Goal: Information Seeking & Learning: Learn about a topic

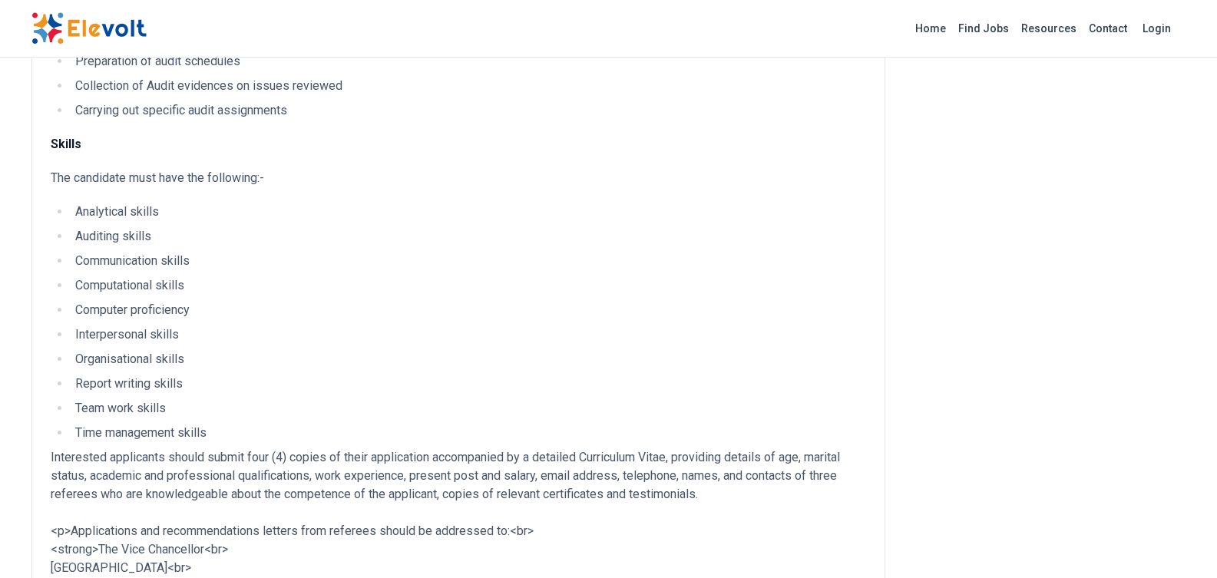
scroll to position [614, 0]
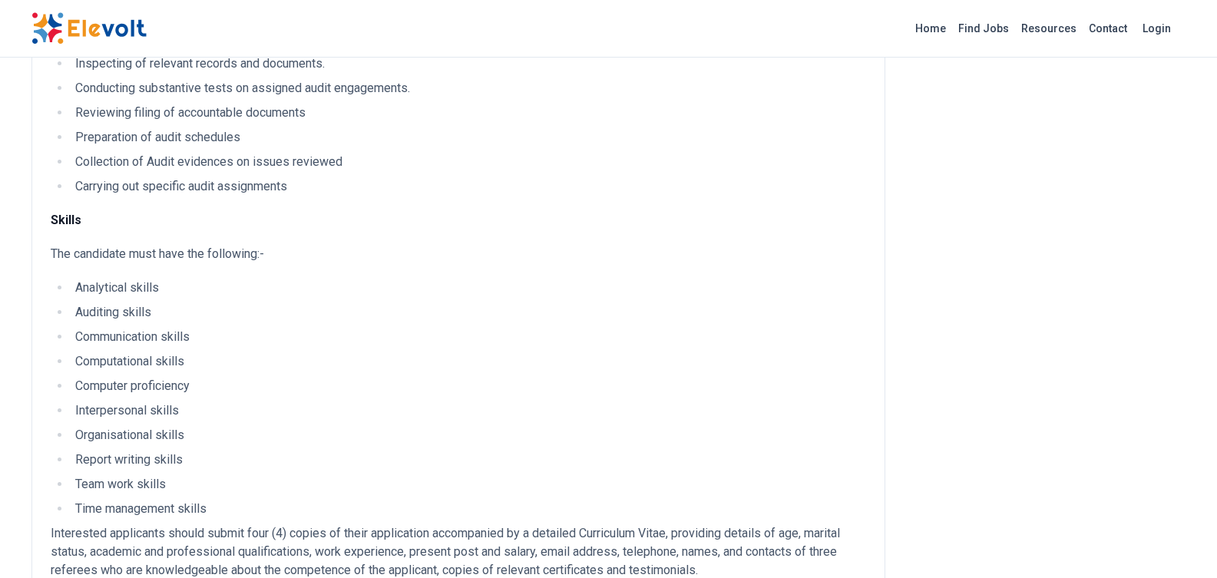
click at [167, 324] on ul "Analytical skills Auditing skills Communication skills Computational skills Com…" at bounding box center [458, 398] width 815 height 239
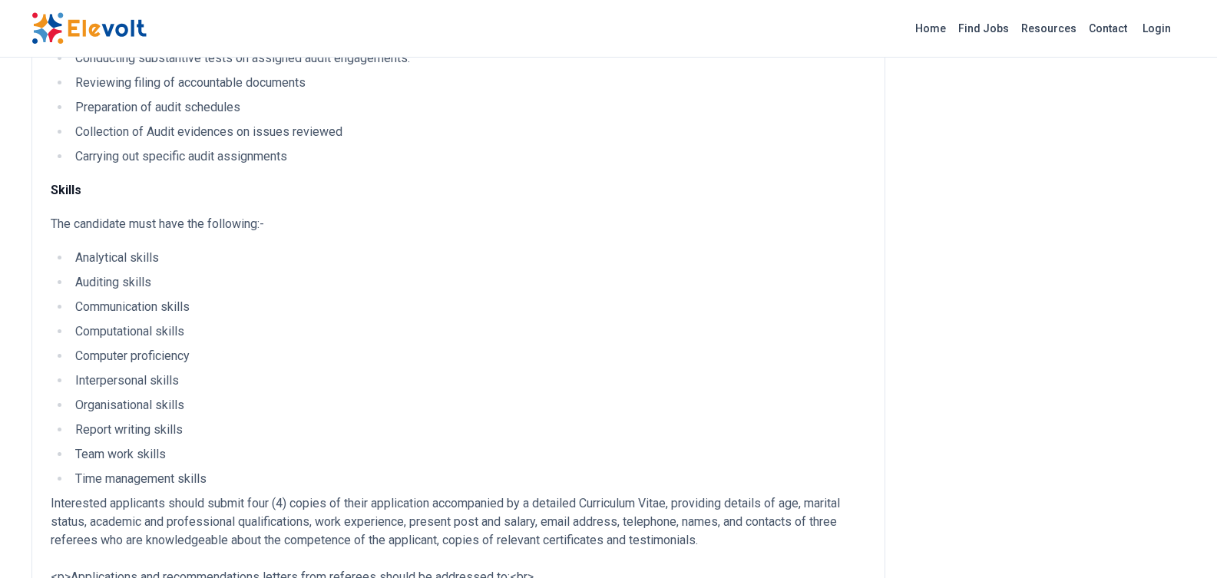
scroll to position [691, 0]
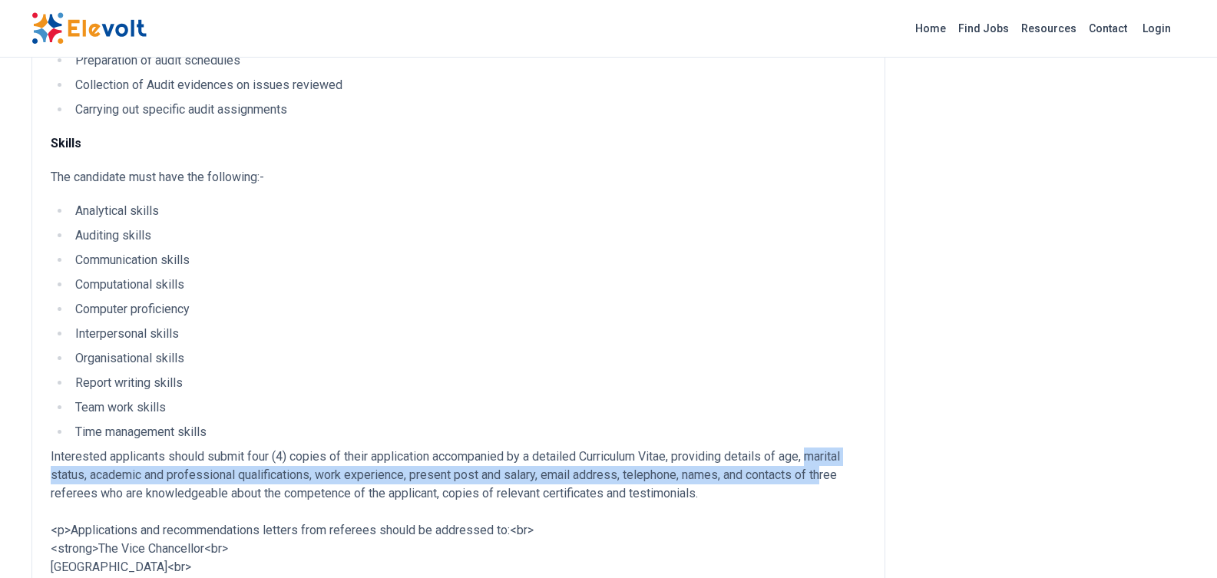
drag, startPoint x: 815, startPoint y: 454, endPoint x: 831, endPoint y: 468, distance: 21.2
click at [831, 468] on p "Interested applicants should submit four (4) copies of their application accomp…" at bounding box center [458, 566] width 815 height 239
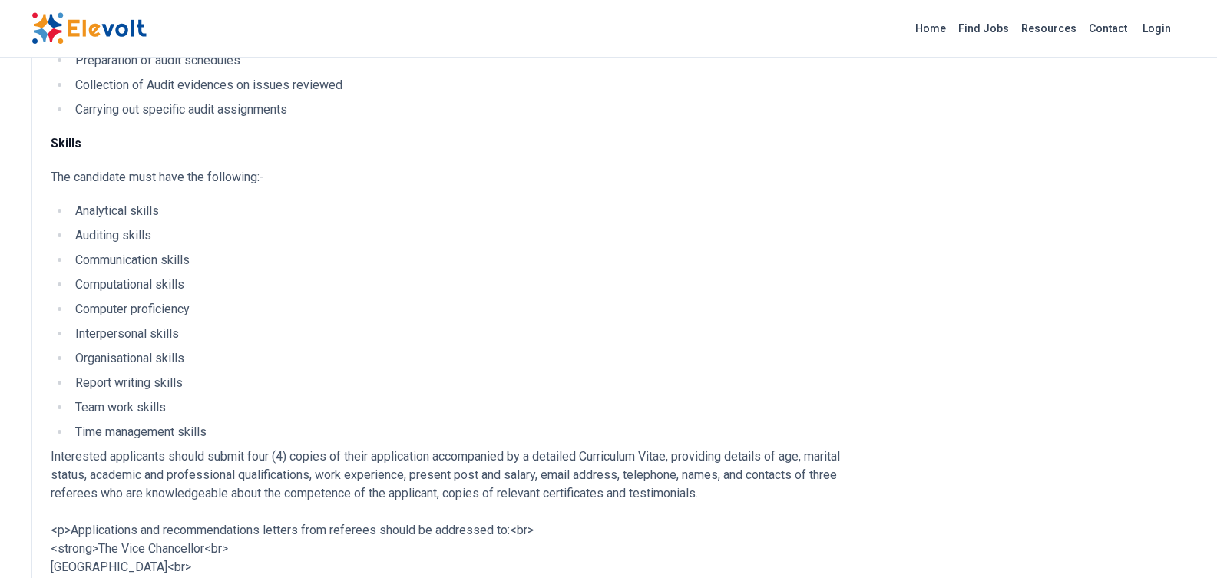
click at [359, 490] on p "Interested applicants should submit four (4) copies of their application accomp…" at bounding box center [458, 566] width 815 height 239
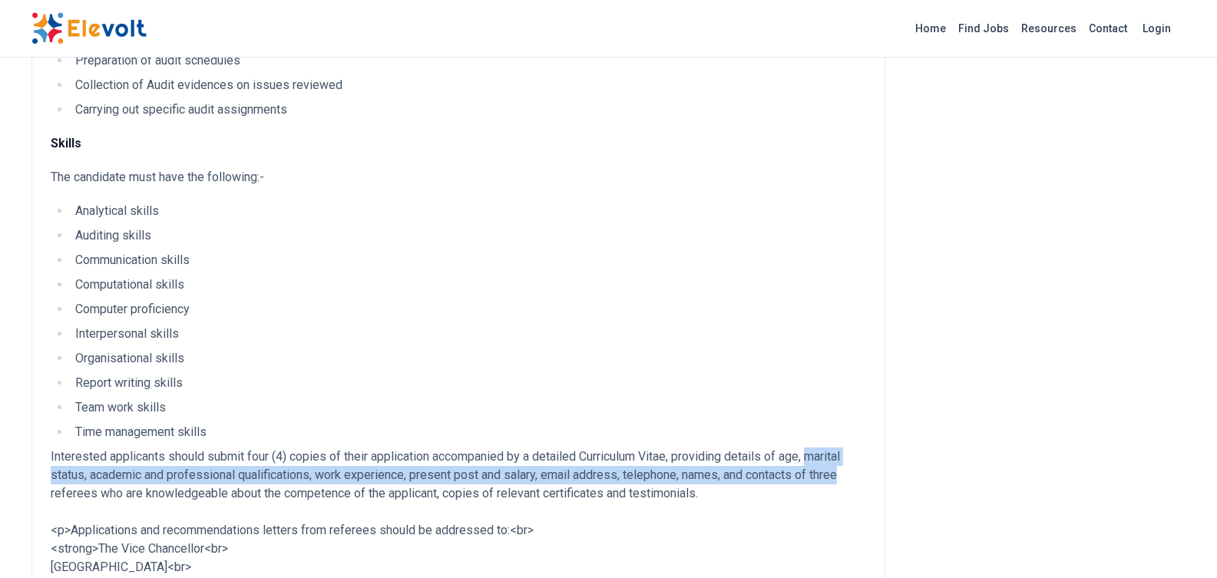
drag, startPoint x: 817, startPoint y: 455, endPoint x: 857, endPoint y: 472, distance: 43.3
click at [857, 472] on p "Interested applicants should submit four (4) copies of their application accomp…" at bounding box center [458, 566] width 815 height 239
click at [756, 476] on p "Interested applicants should submit four (4) copies of their application accomp…" at bounding box center [458, 566] width 815 height 239
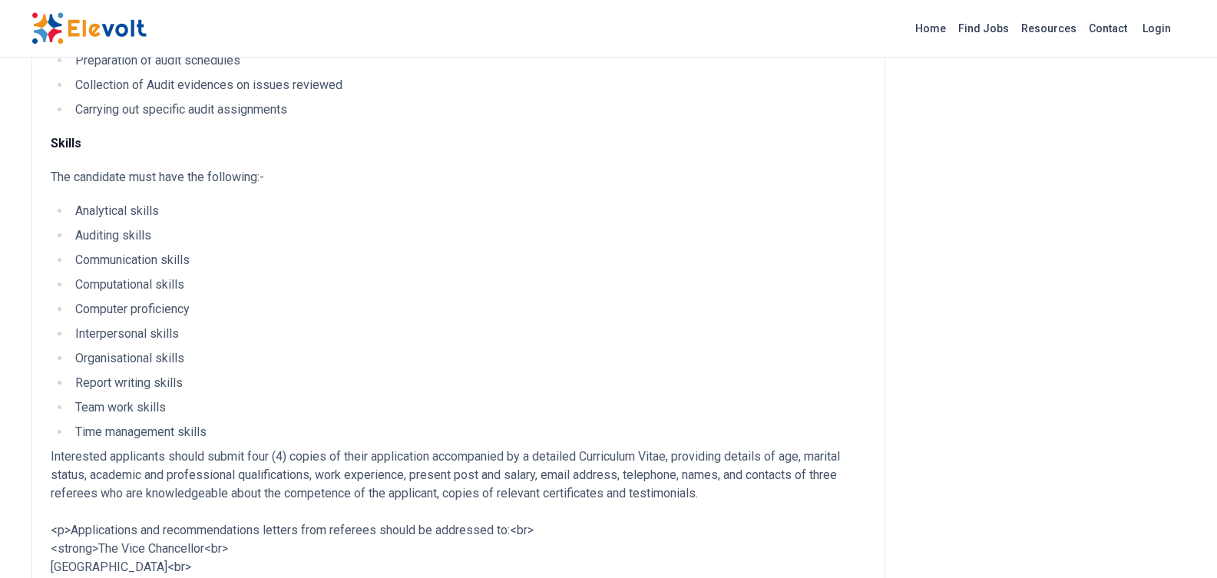
drag, startPoint x: 296, startPoint y: 497, endPoint x: 303, endPoint y: 482, distance: 16.8
click at [302, 484] on p "Interested applicants should submit four (4) copies of their application accomp…" at bounding box center [458, 566] width 815 height 239
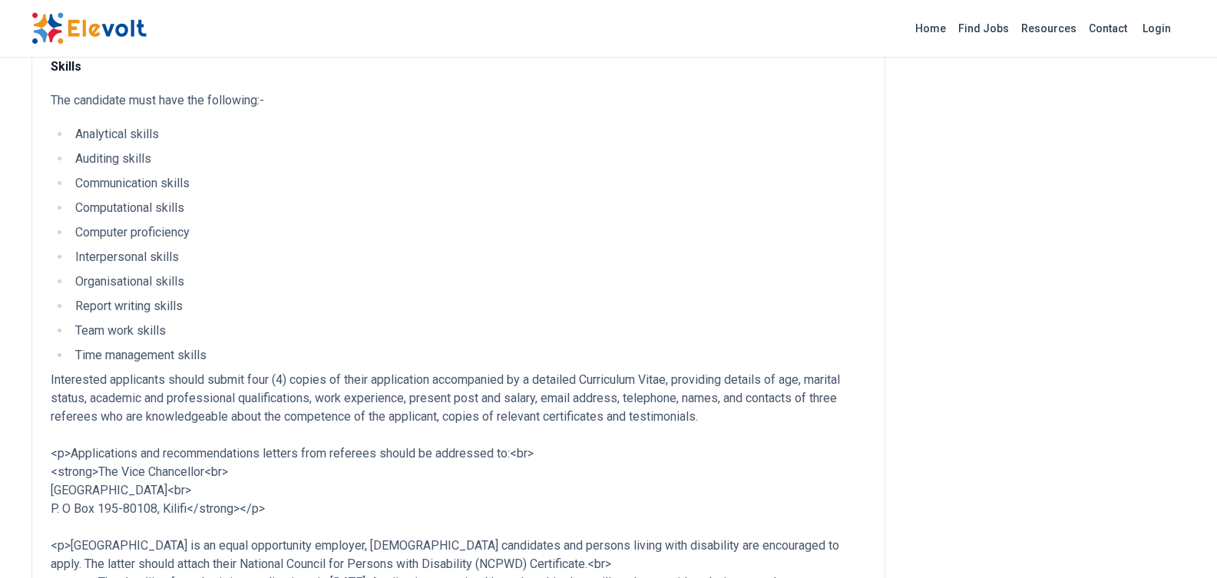
scroll to position [844, 0]
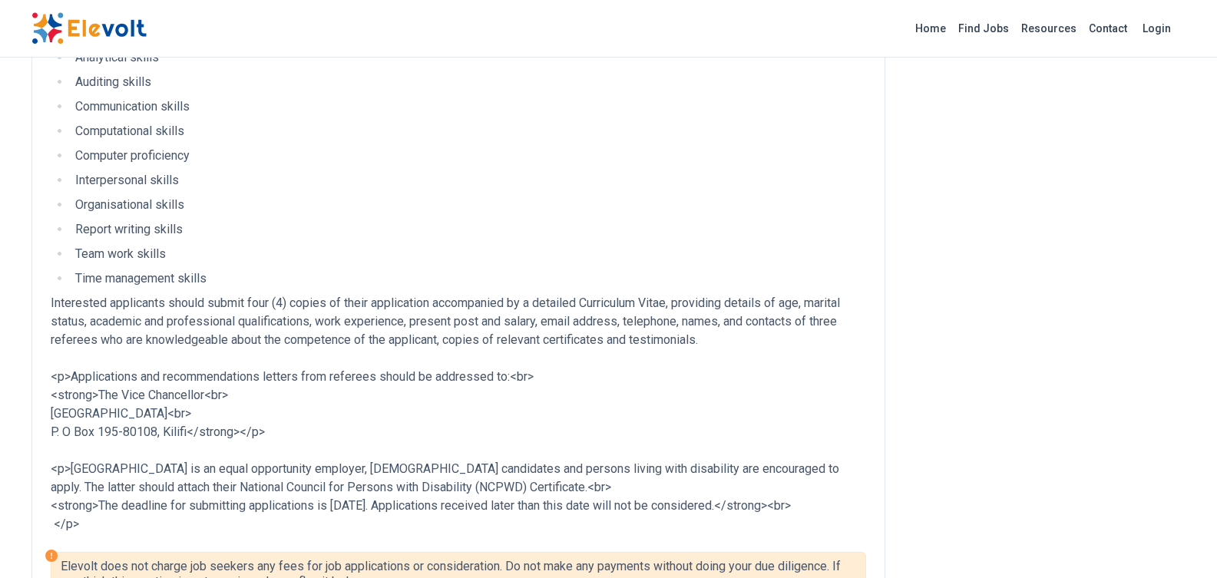
click at [297, 436] on p "Interested applicants should submit four (4) copies of their application accomp…" at bounding box center [458, 413] width 815 height 239
click at [418, 483] on p "Interested applicants should submit four (4) copies of their application accomp…" at bounding box center [458, 413] width 815 height 239
click at [417, 509] on p "Interested applicants should submit four (4) copies of their application accomp…" at bounding box center [458, 413] width 815 height 239
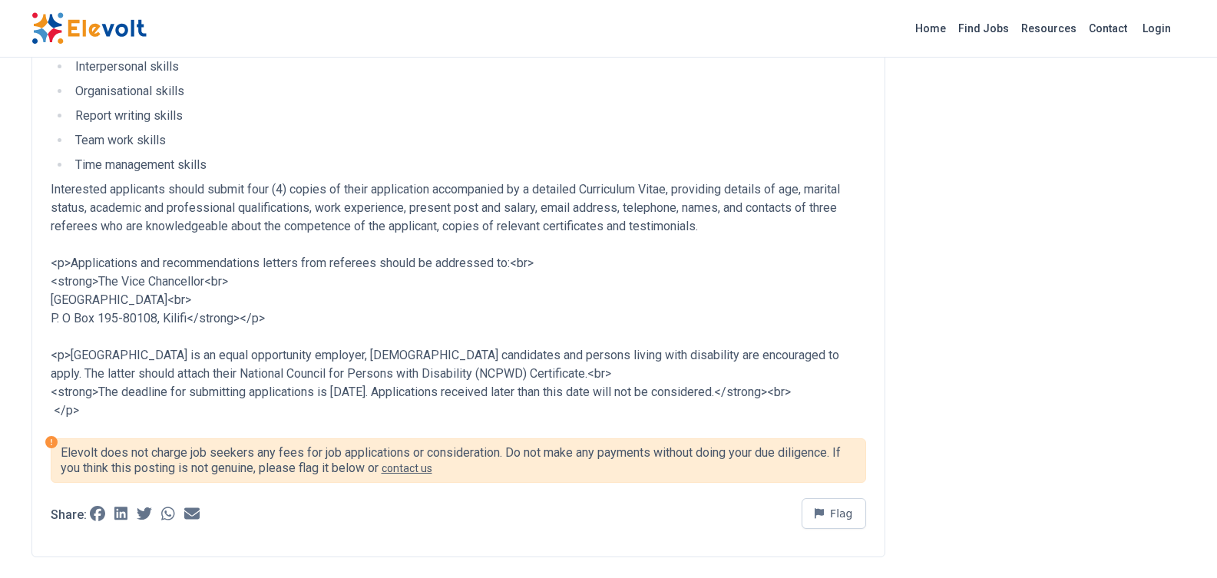
scroll to position [1075, 0]
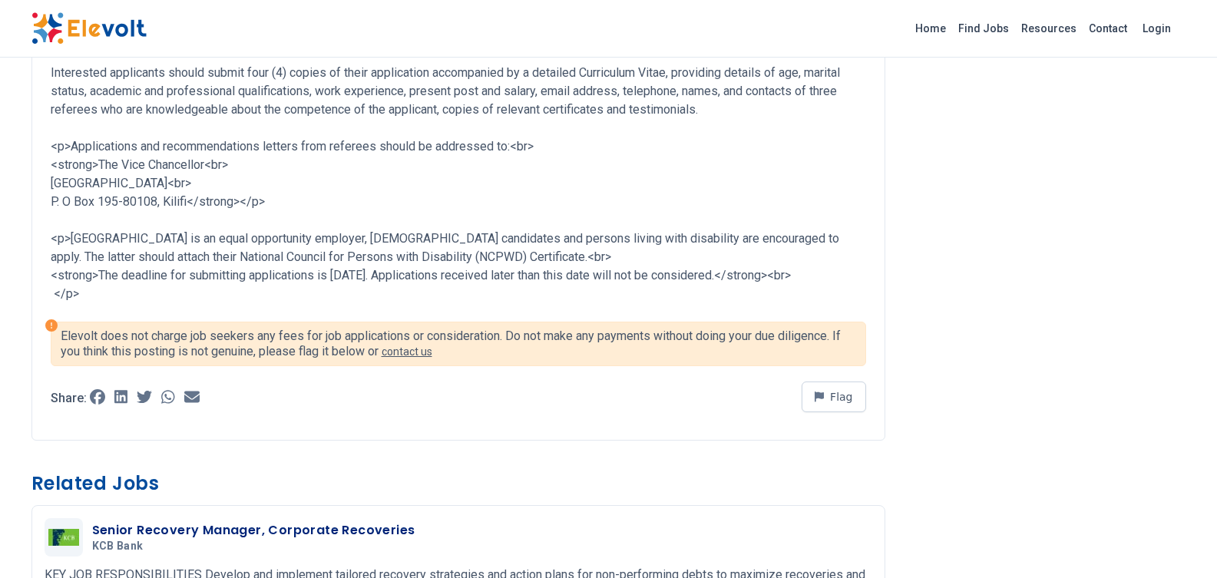
click at [300, 355] on p "Elevolt does not charge job seekers any fees for job applications or considerat…" at bounding box center [458, 344] width 795 height 31
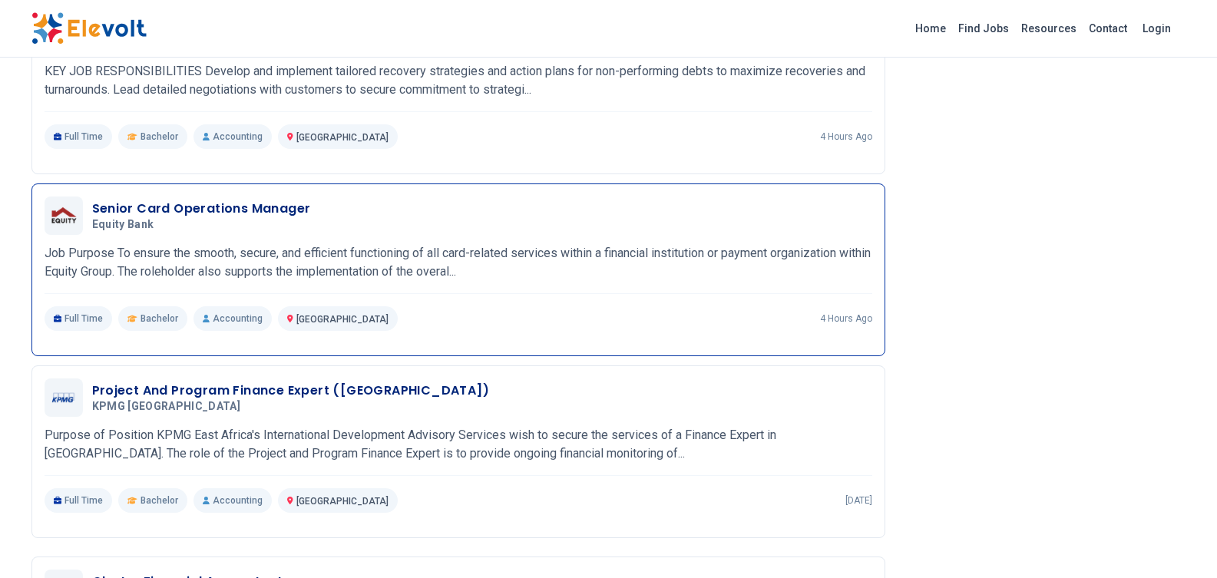
scroll to position [1612, 0]
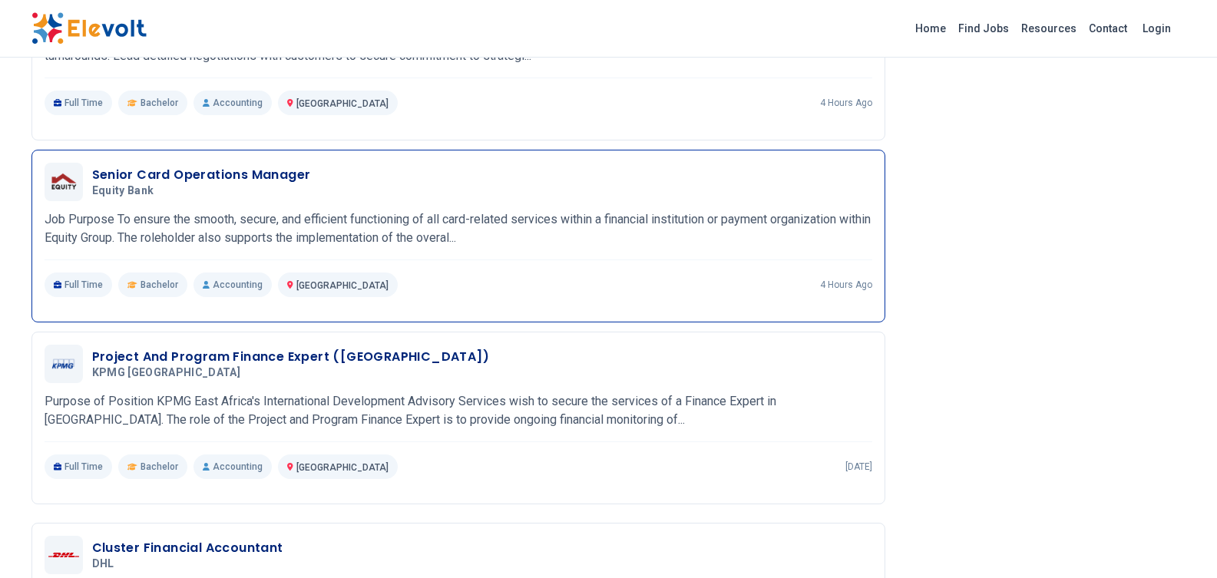
click at [163, 184] on h3 "Senior Card Operations Manager" at bounding box center [201, 175] width 219 height 18
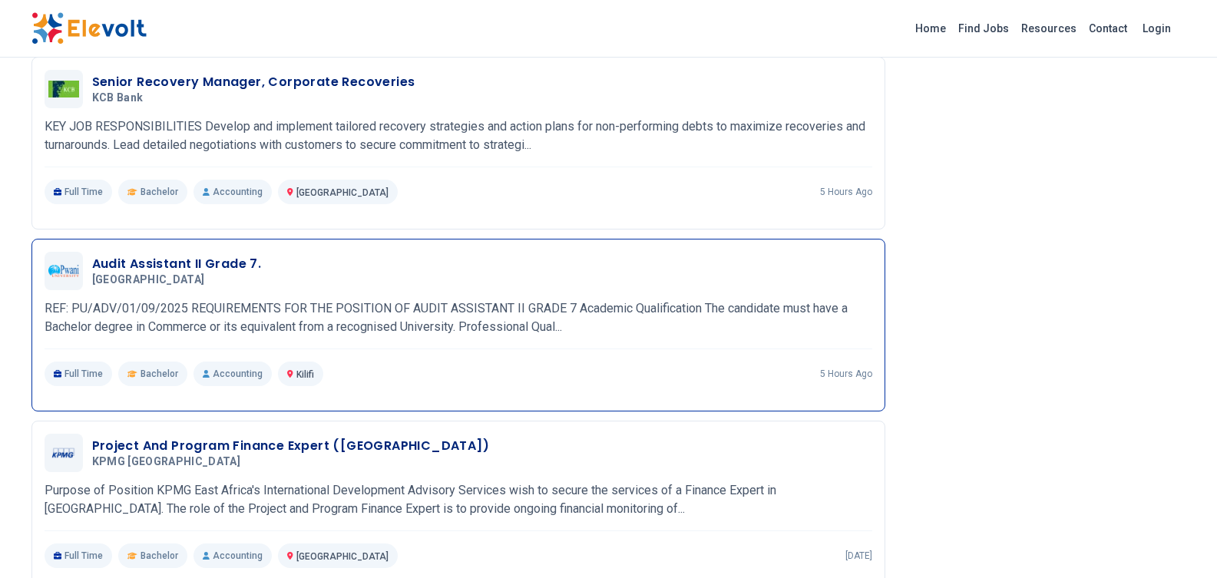
scroll to position [913, 0]
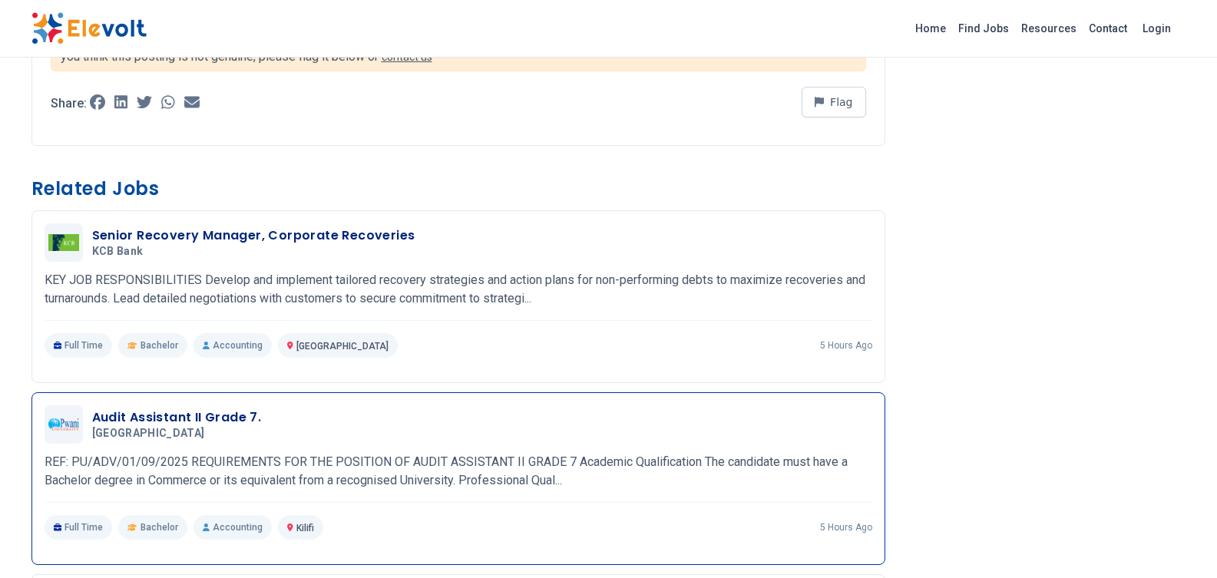
click at [138, 418] on h3 "Audit Assistant II Grade 7." at bounding box center [177, 417] width 170 height 18
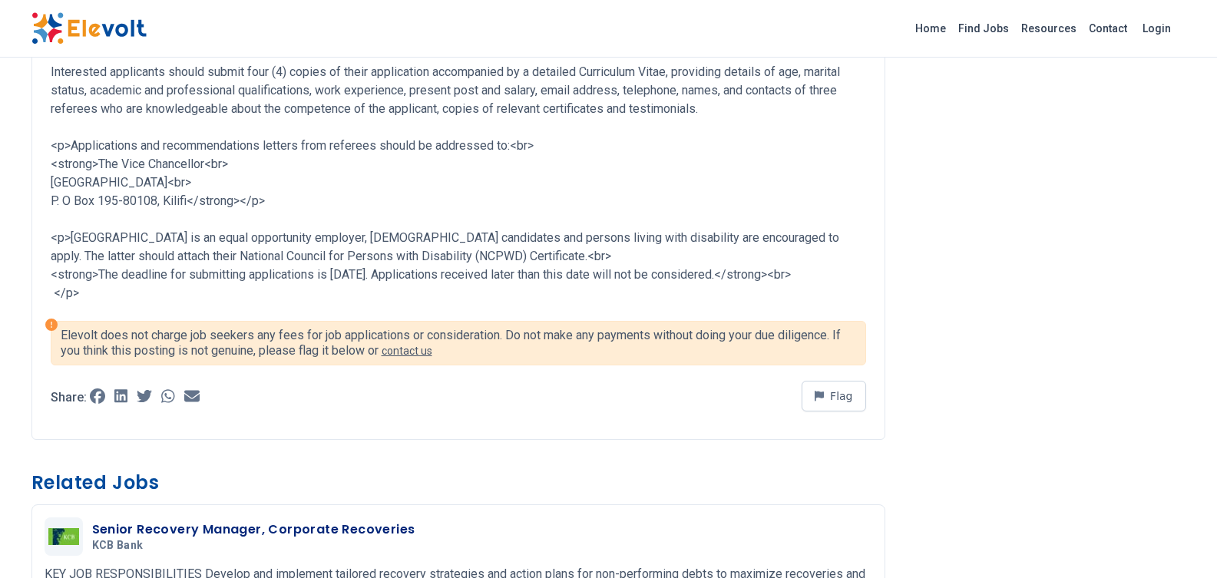
scroll to position [1075, 0]
click at [290, 359] on p "Elevolt does not charge job seekers any fees for job applications or considerat…" at bounding box center [458, 344] width 795 height 31
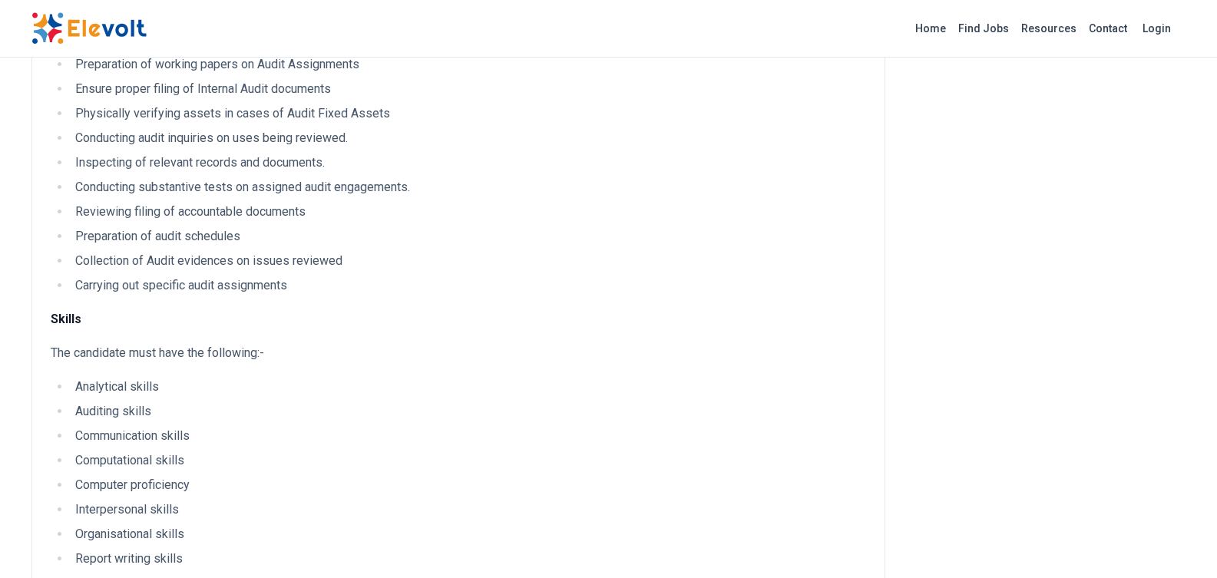
scroll to position [844, 0]
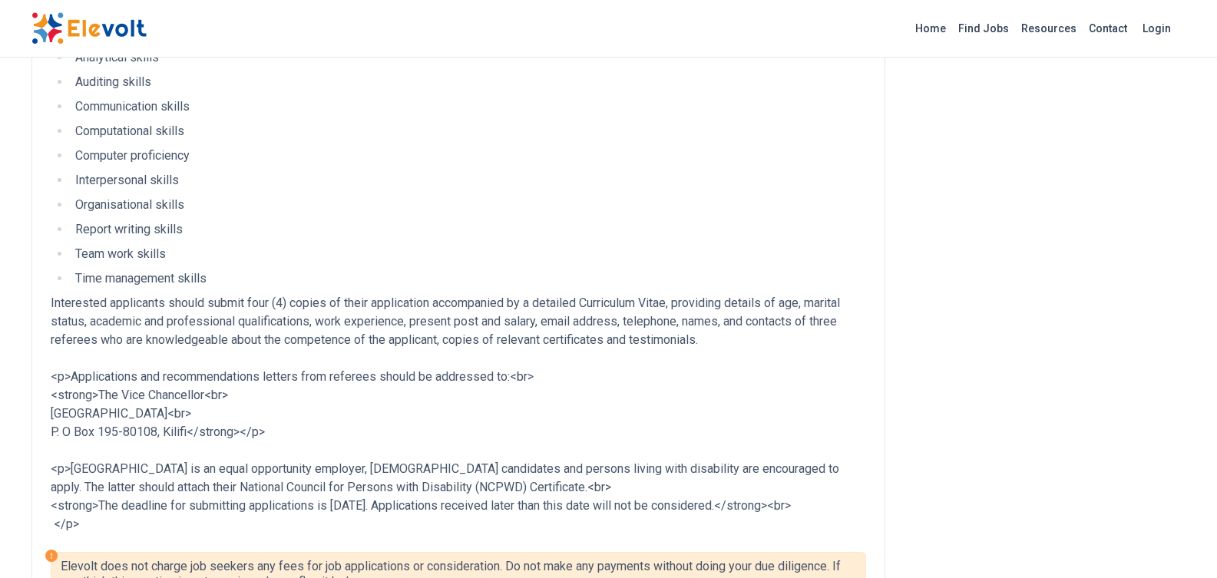
click at [644, 277] on li "Time management skills" at bounding box center [468, 278] width 795 height 18
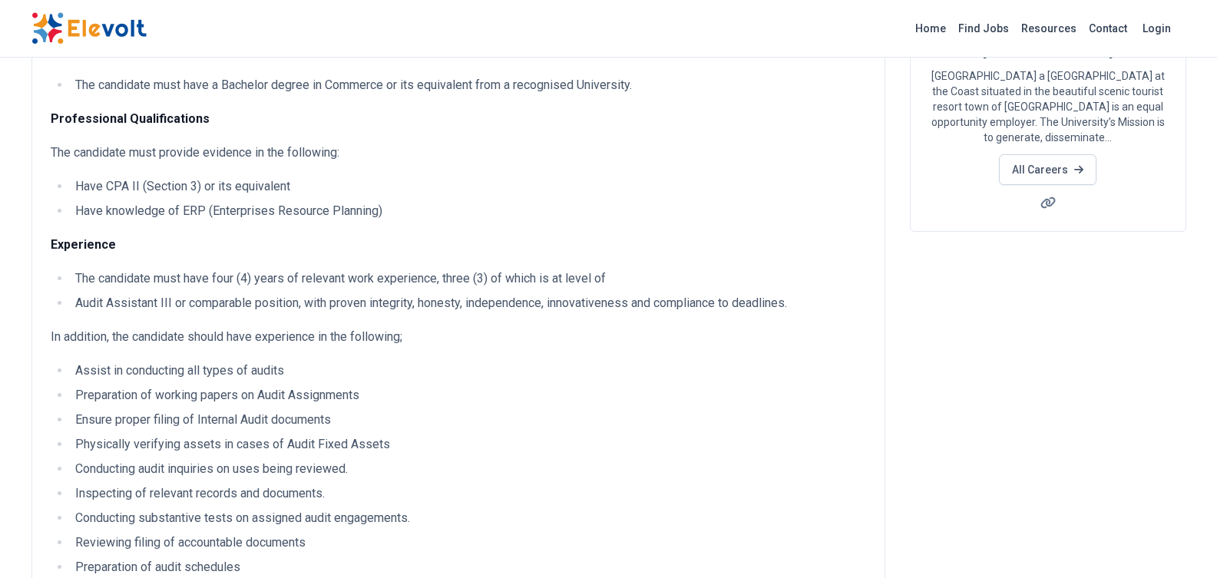
scroll to position [154, 0]
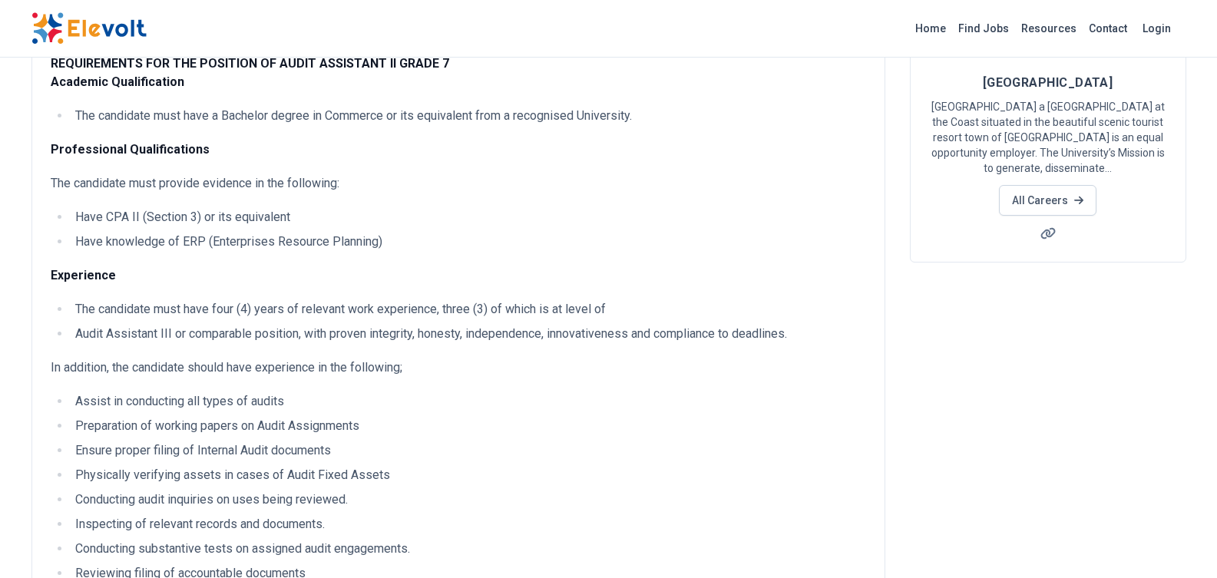
drag, startPoint x: 629, startPoint y: 519, endPoint x: 626, endPoint y: 511, distance: 8.0
click at [627, 514] on ul "Assist in conducting all types of audits Preparation of working papers on Audit…" at bounding box center [458, 524] width 815 height 264
